Goal: Contribute content: Add original content to the website for others to see

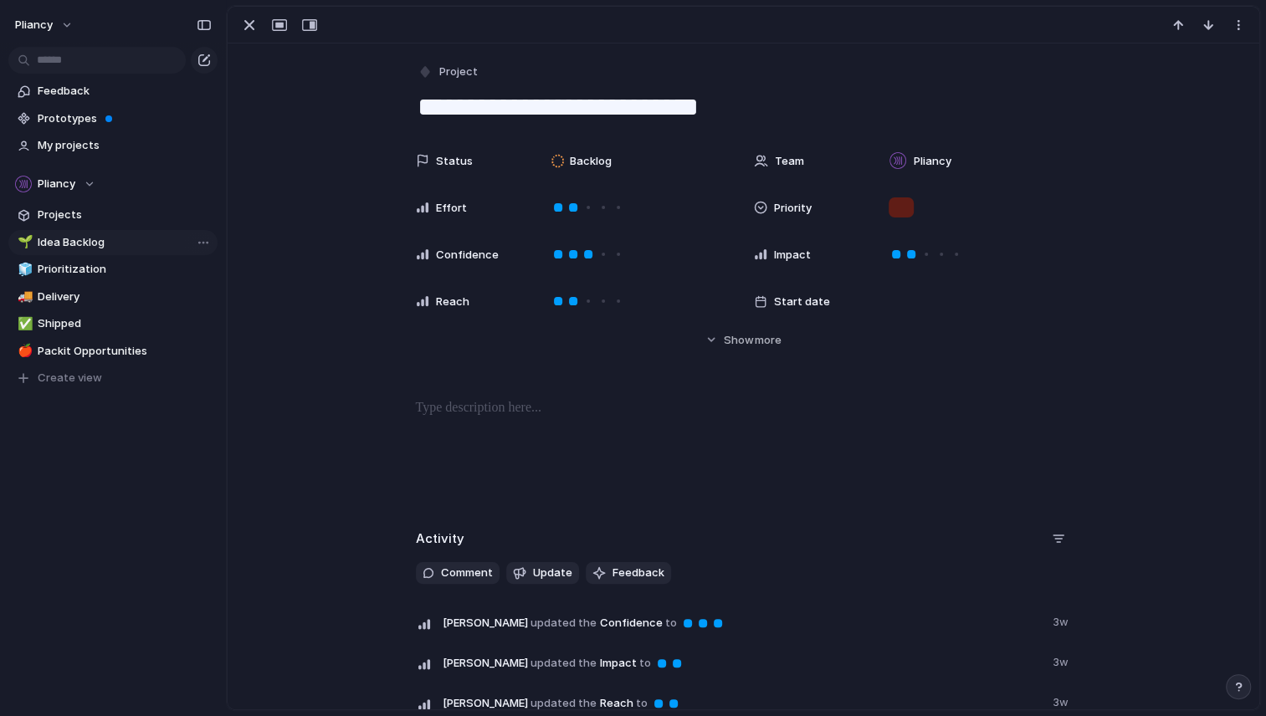
click at [66, 242] on span "Idea Backlog" at bounding box center [125, 242] width 174 height 17
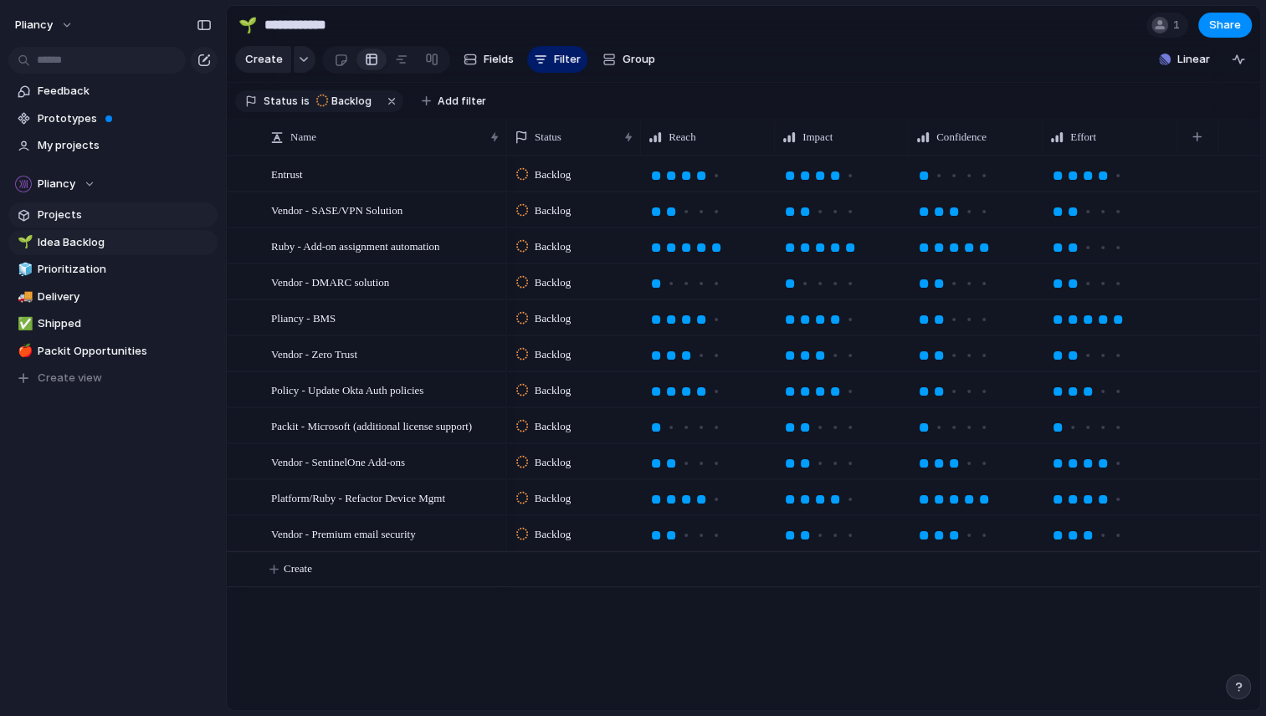
click at [56, 209] on span "Projects" at bounding box center [125, 215] width 174 height 17
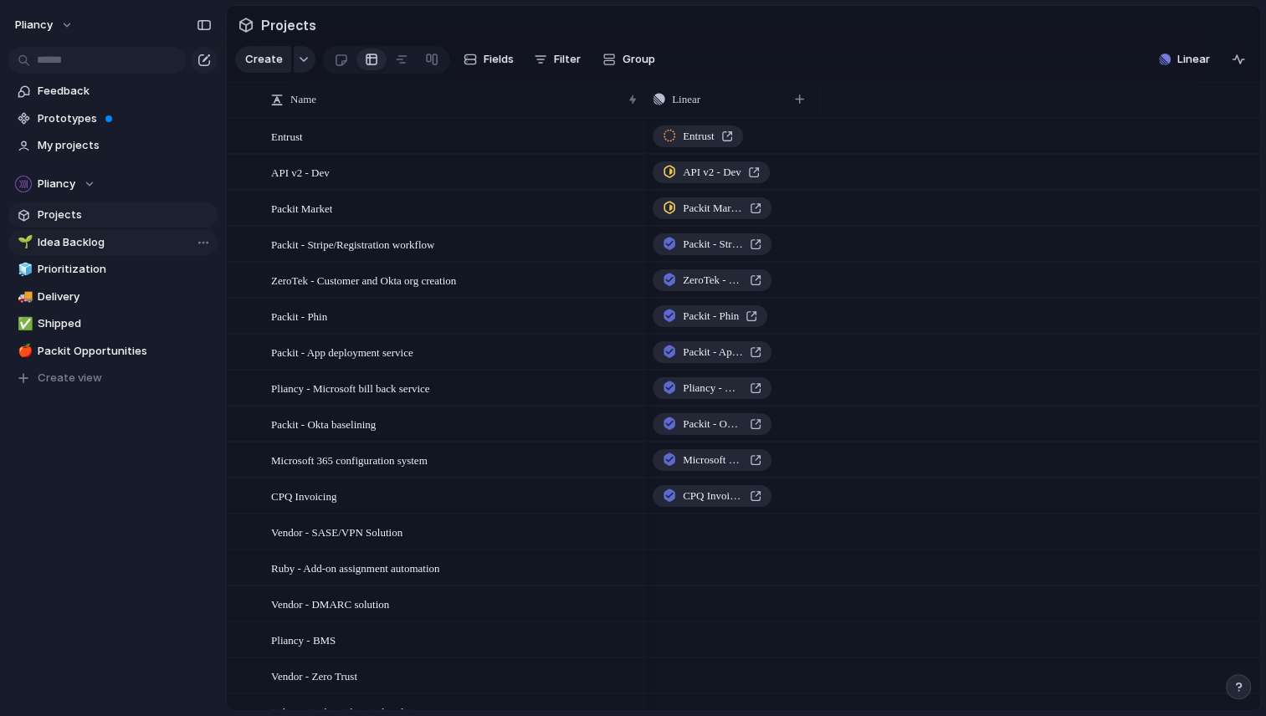
click at [69, 247] on span "Idea Backlog" at bounding box center [125, 242] width 174 height 17
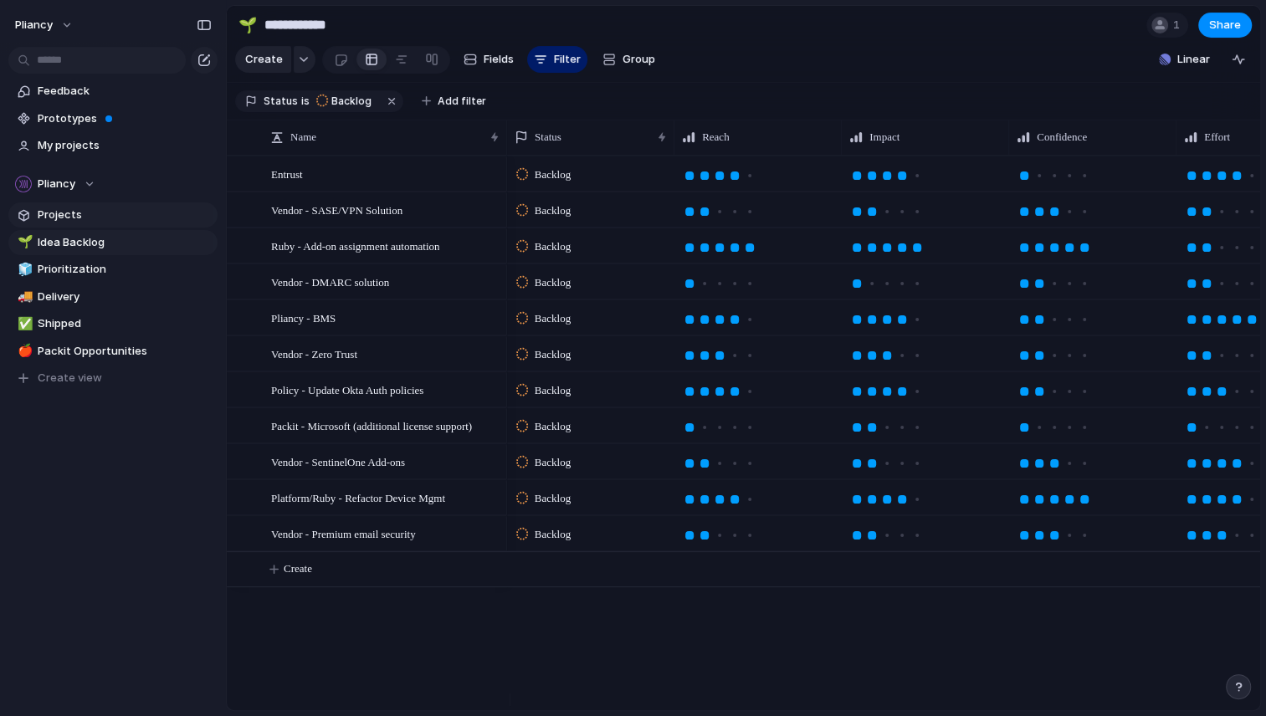
click at [54, 215] on span "Projects" at bounding box center [125, 215] width 174 height 17
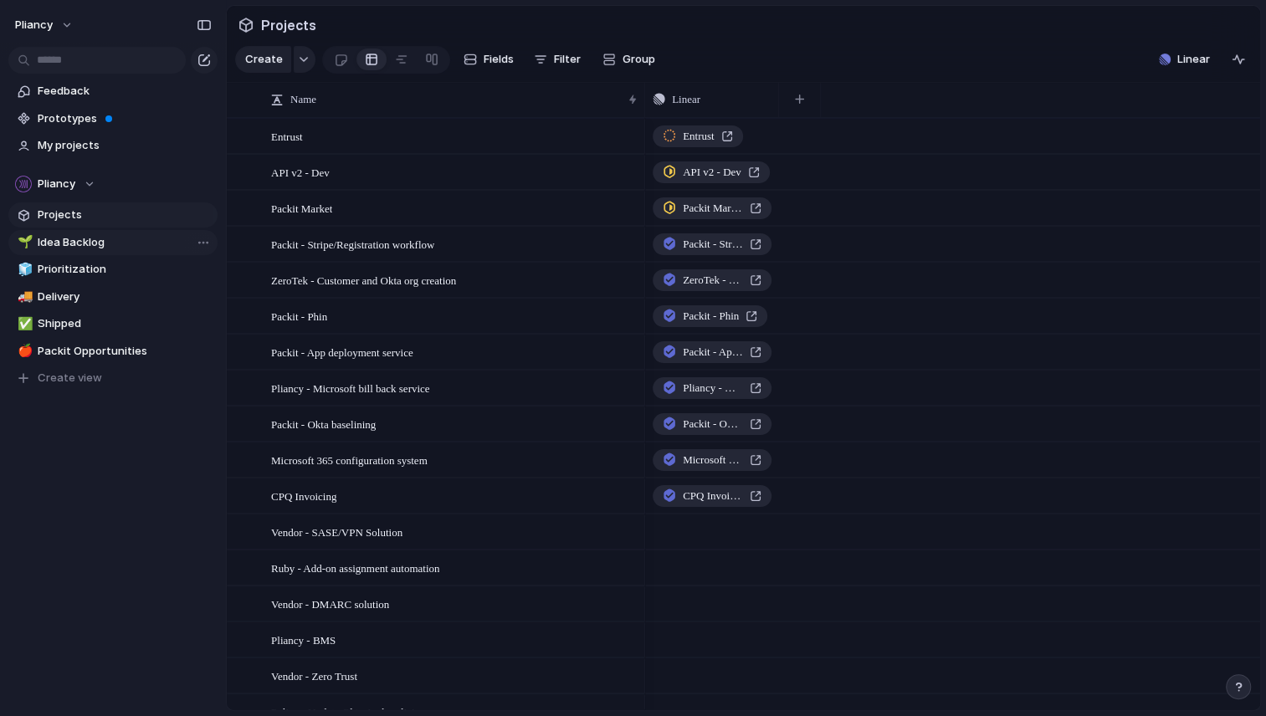
click at [76, 249] on span "Idea Backlog" at bounding box center [125, 242] width 174 height 17
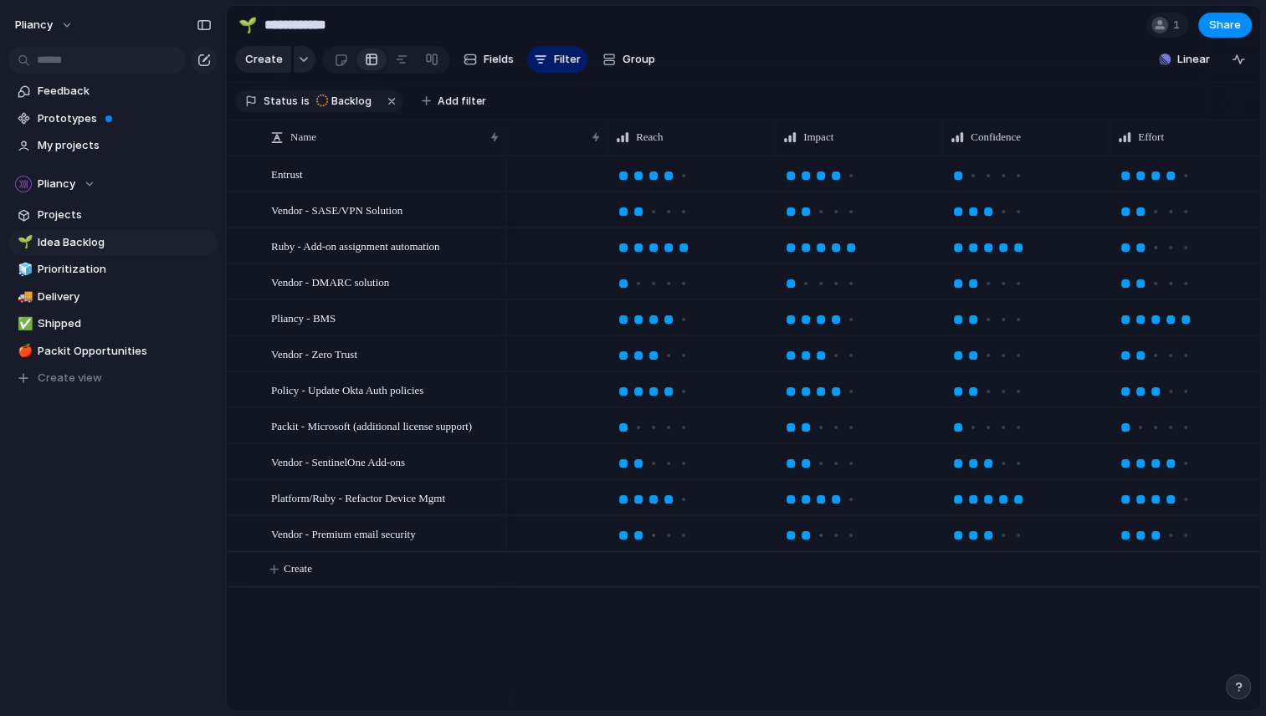
click at [661, 327] on div at bounding box center [668, 319] width 15 height 15
click at [388, 399] on span "Policy - Update Okta Auth policies" at bounding box center [347, 389] width 152 height 19
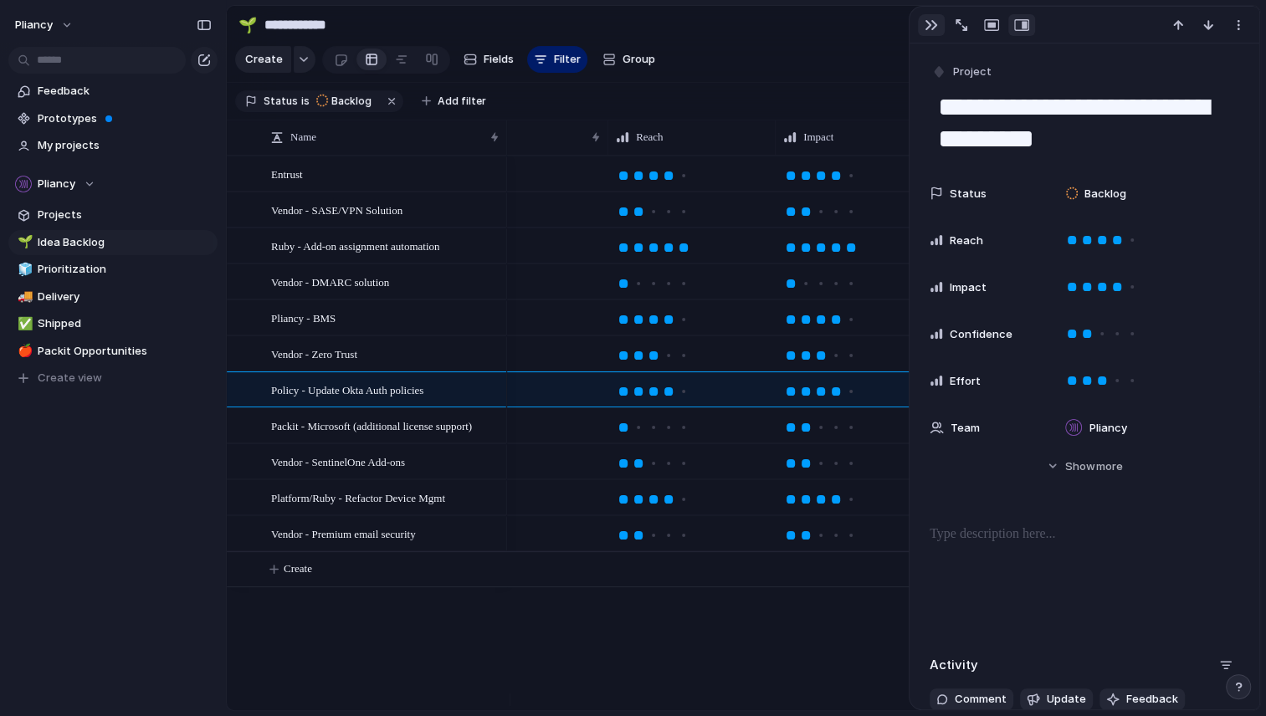
click at [928, 27] on div "button" at bounding box center [930, 24] width 13 height 13
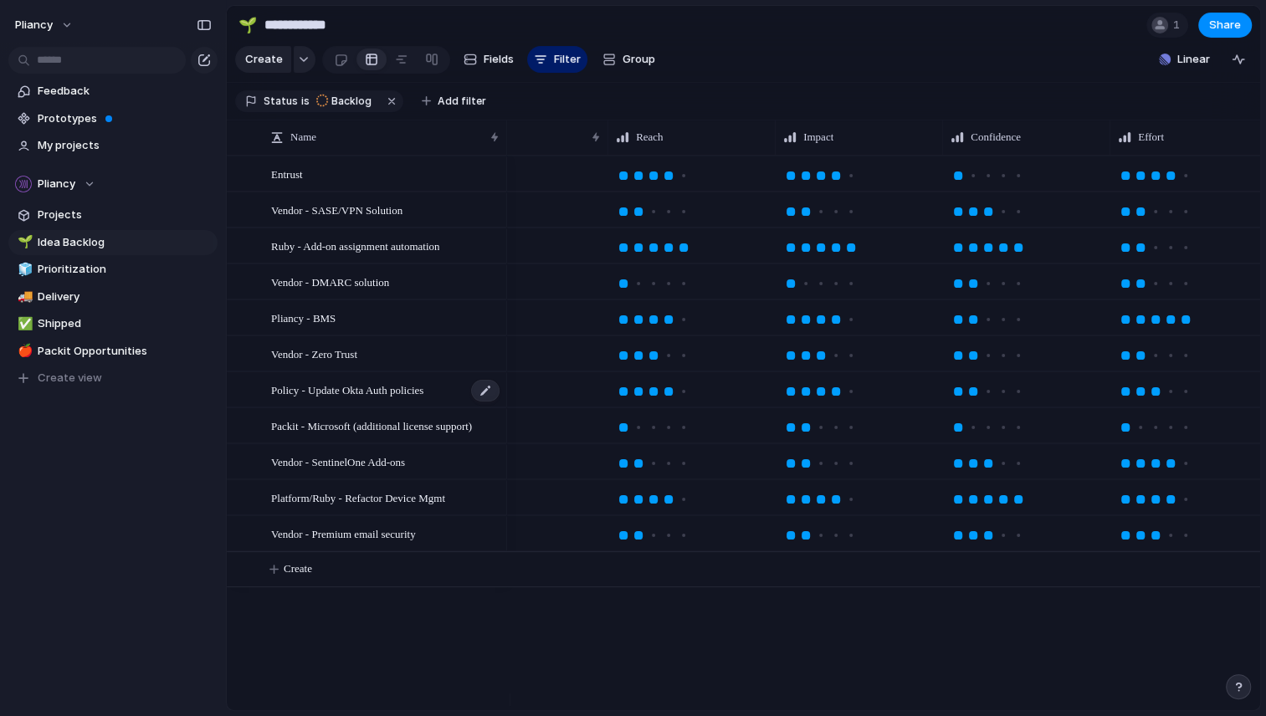
click at [392, 399] on span "Policy - Update Okta Auth policies" at bounding box center [347, 389] width 152 height 19
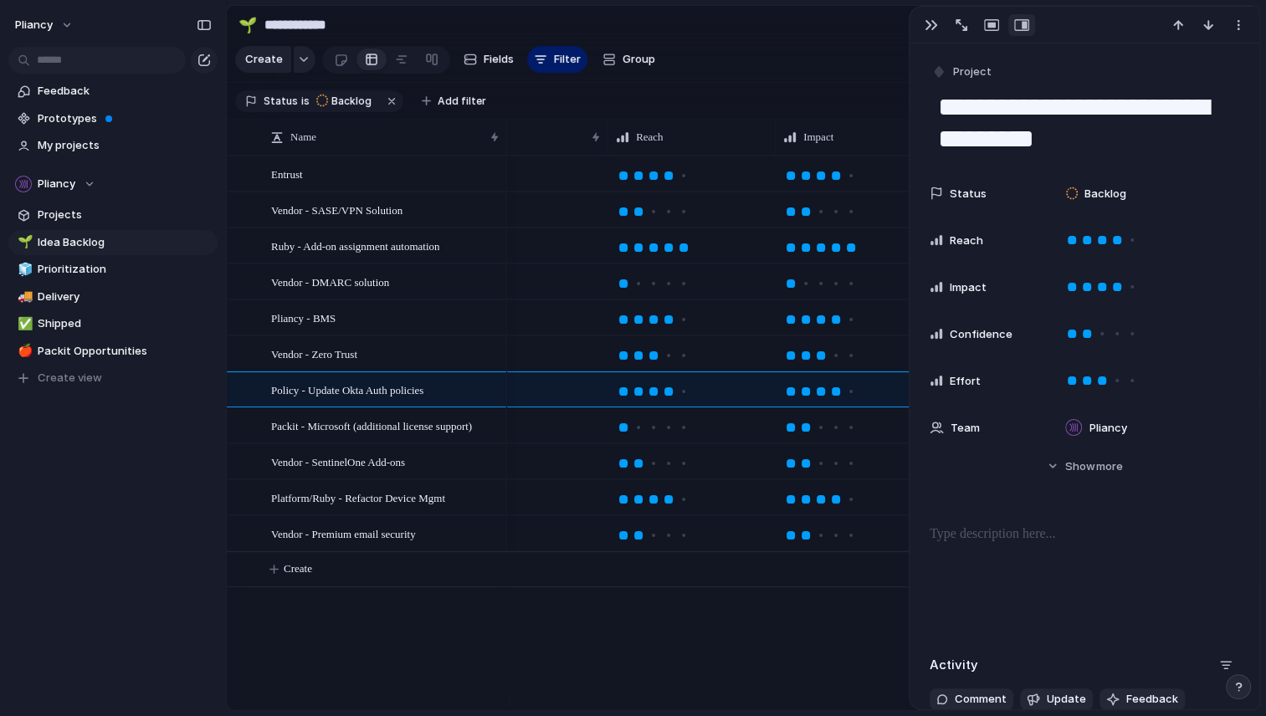
click at [1020, 540] on p at bounding box center [1084, 534] width 310 height 20
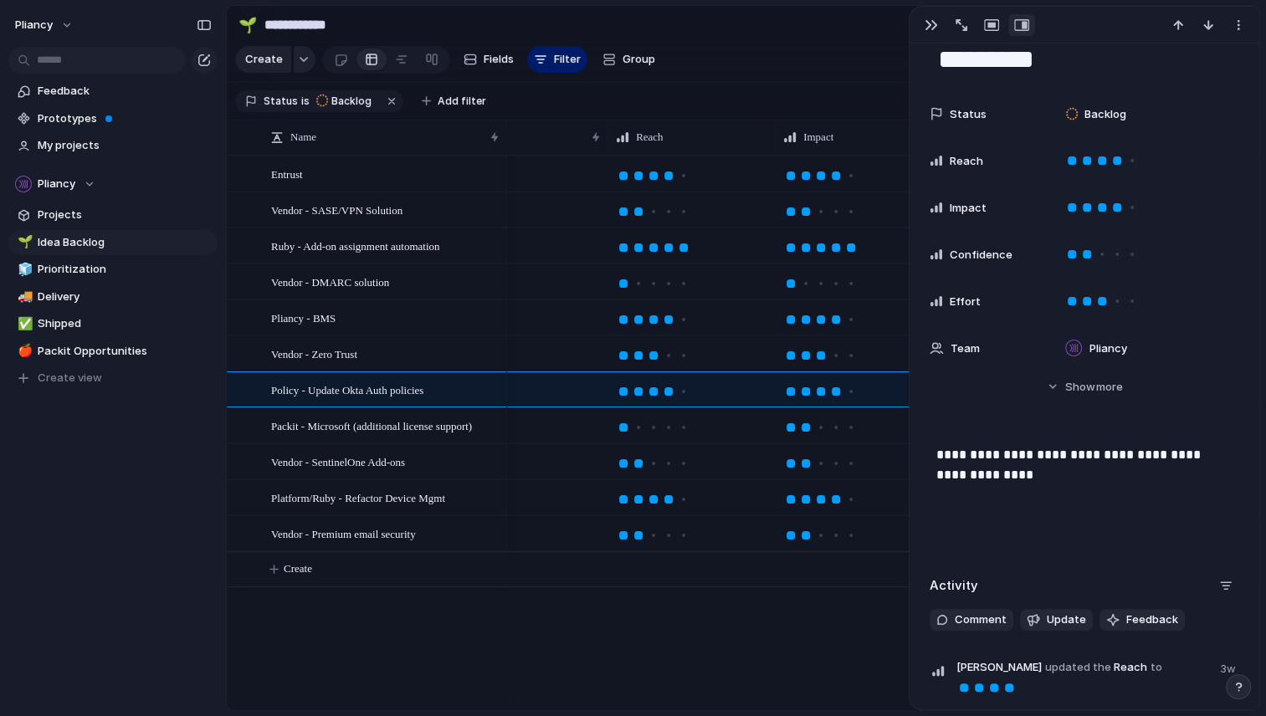
scroll to position [88, 0]
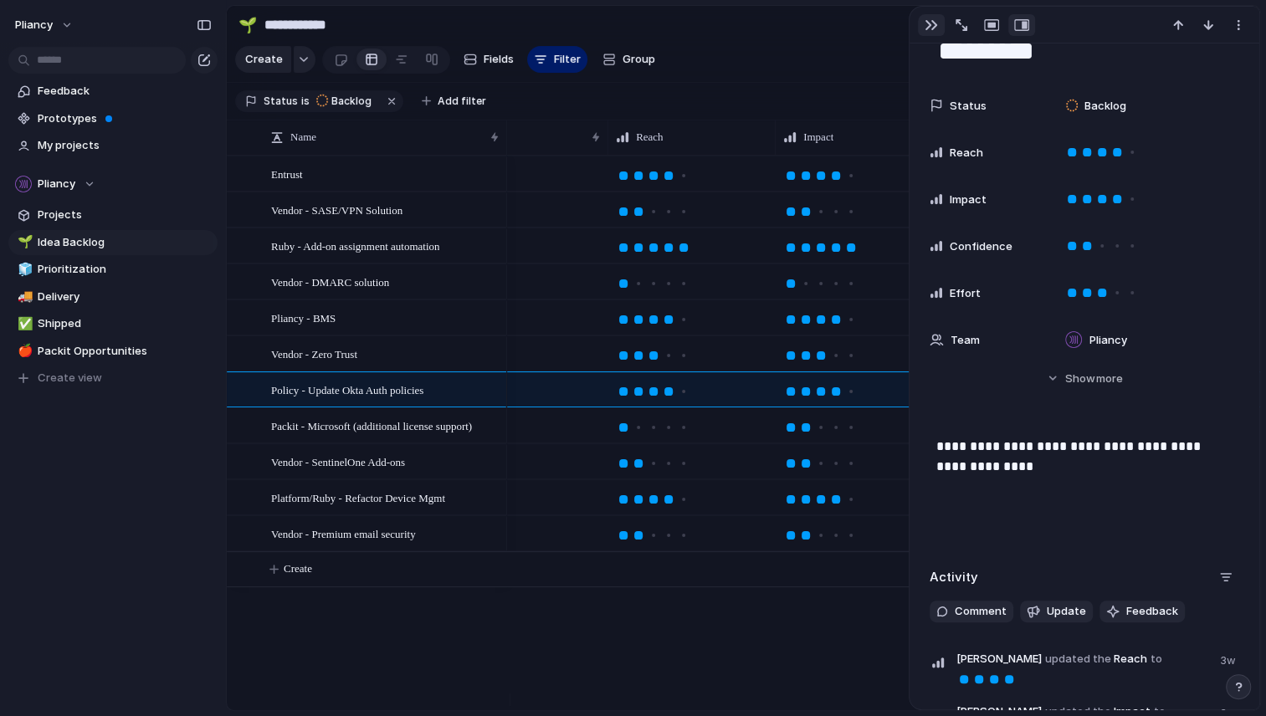
click at [929, 19] on div "button" at bounding box center [930, 24] width 13 height 13
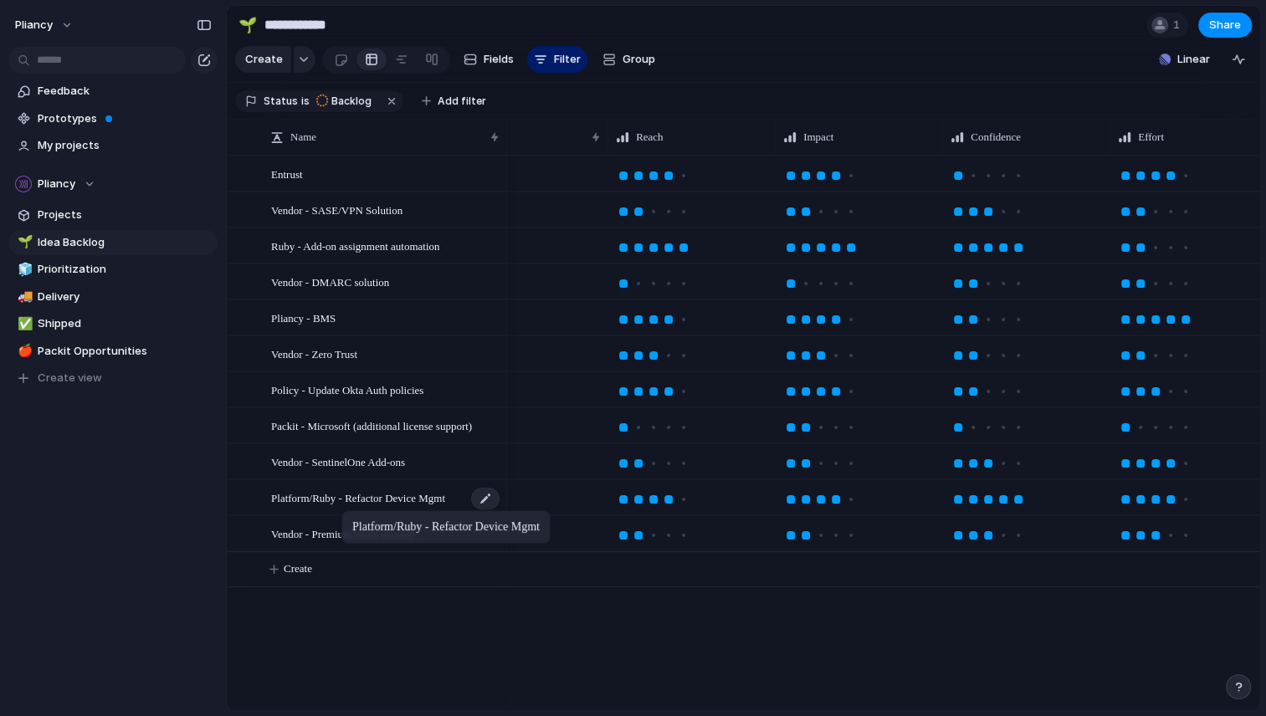
drag, startPoint x: 470, startPoint y: 513, endPoint x: 364, endPoint y: 516, distance: 106.3
drag, startPoint x: 432, startPoint y: 511, endPoint x: 438, endPoint y: 529, distance: 19.6
click at [339, 507] on span "Platform/Ruby - Refactor Device Mgmt" at bounding box center [358, 497] width 174 height 19
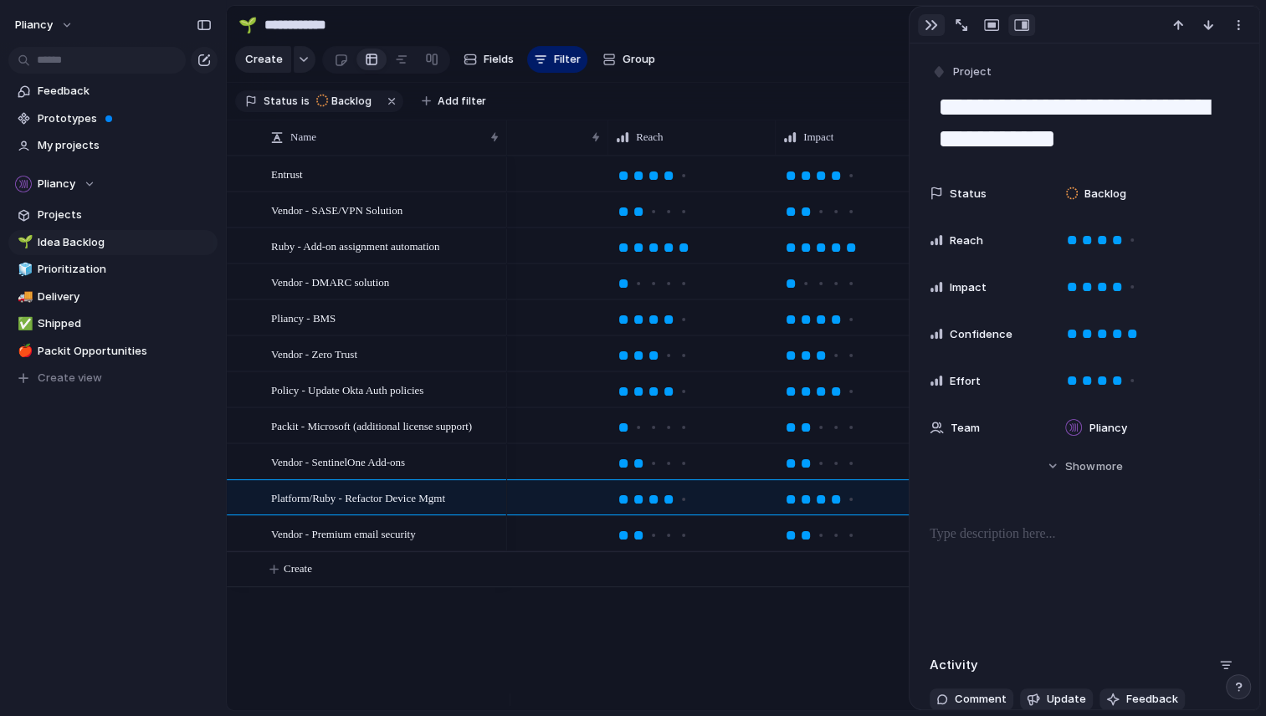
click at [930, 23] on div "button" at bounding box center [930, 24] width 13 height 13
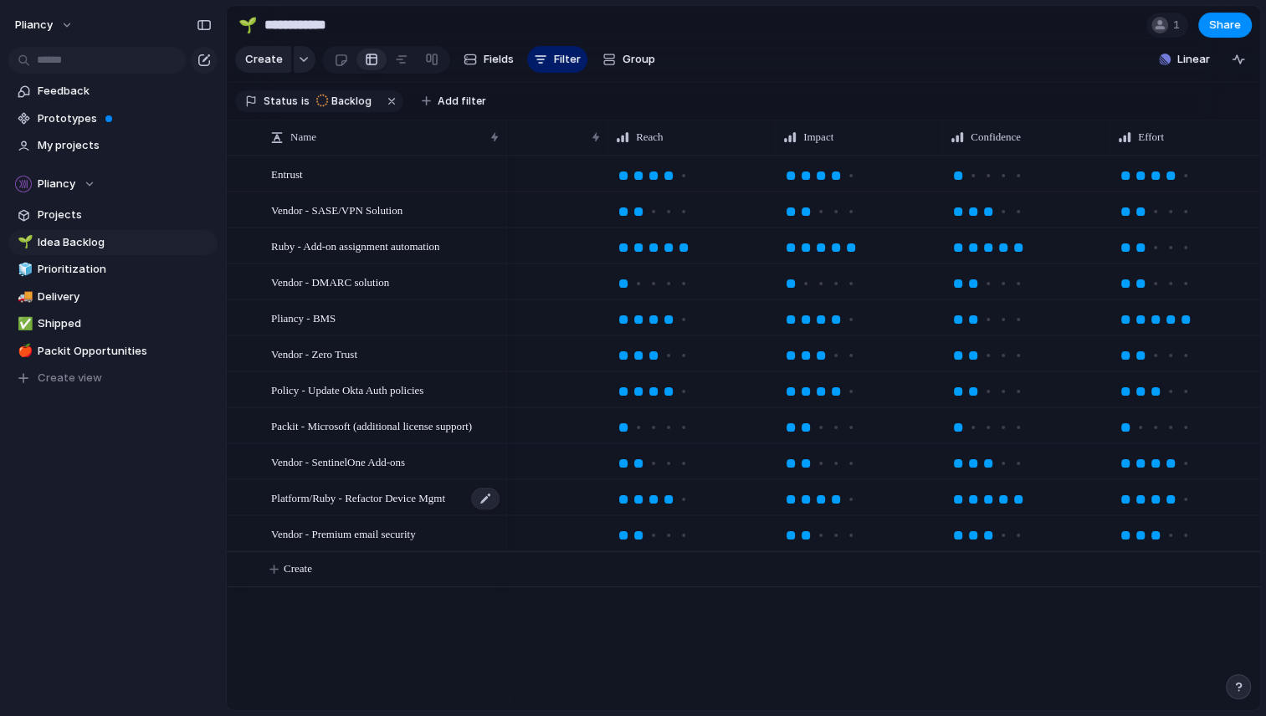
click at [328, 507] on span "Platform/Ruby - Refactor Device Mgmt" at bounding box center [358, 497] width 174 height 19
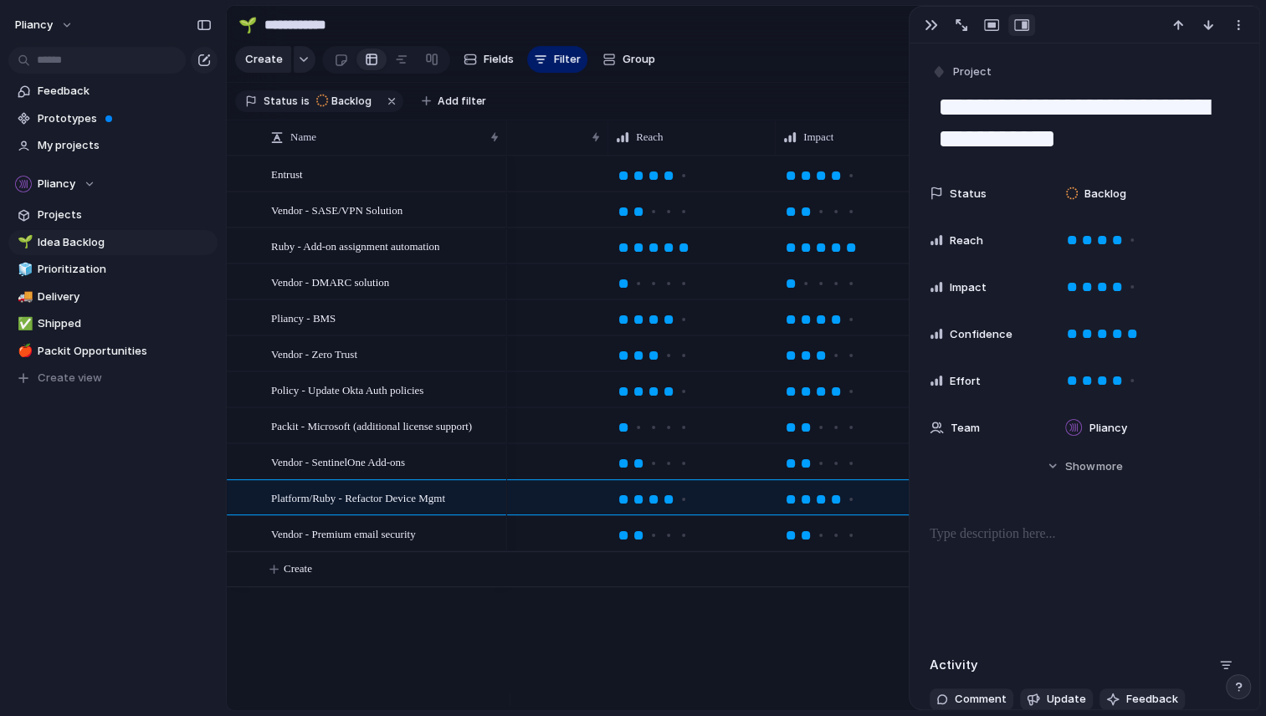
click at [1006, 533] on p at bounding box center [1084, 534] width 310 height 20
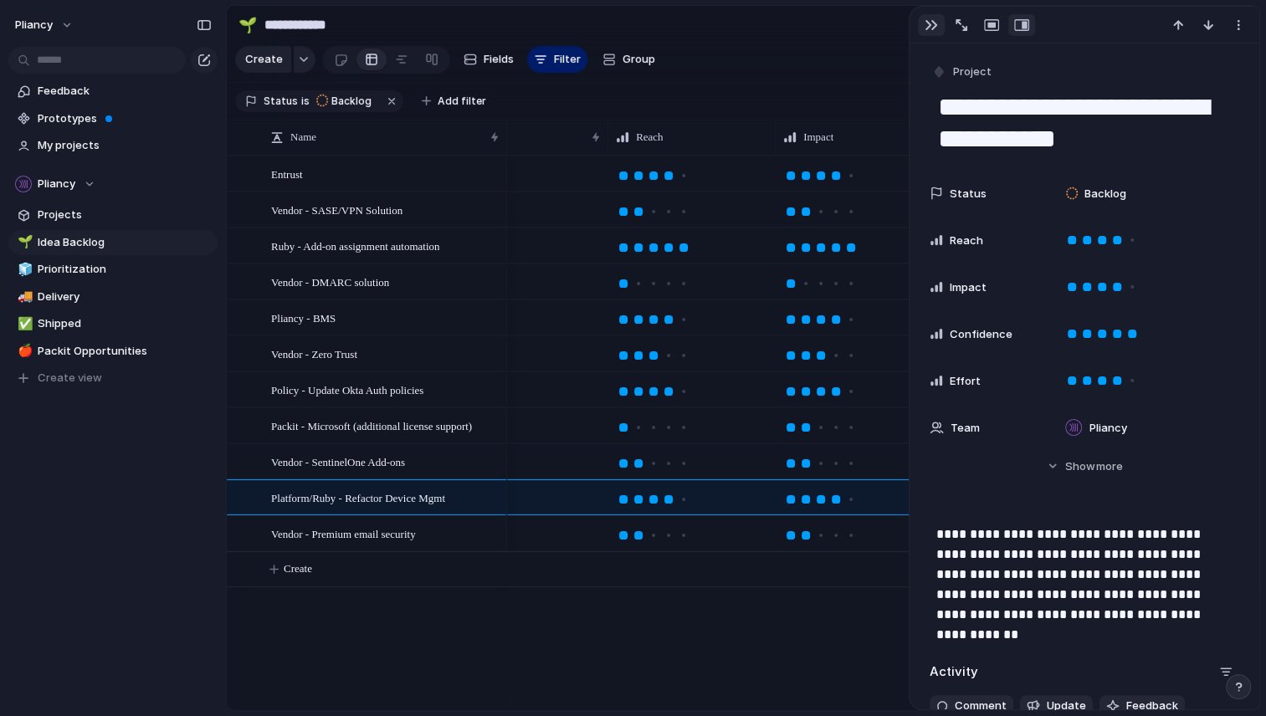
click at [928, 26] on div "button" at bounding box center [930, 24] width 13 height 13
